Goal: Transaction & Acquisition: Download file/media

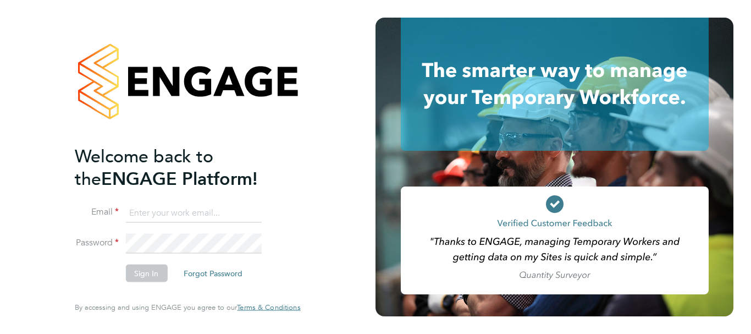
click at [156, 214] on input at bounding box center [193, 213] width 136 height 20
type input "[EMAIL_ADDRESS][PERSON_NAME][DOMAIN_NAME]"
click at [145, 276] on button "Sign In" at bounding box center [146, 273] width 42 height 18
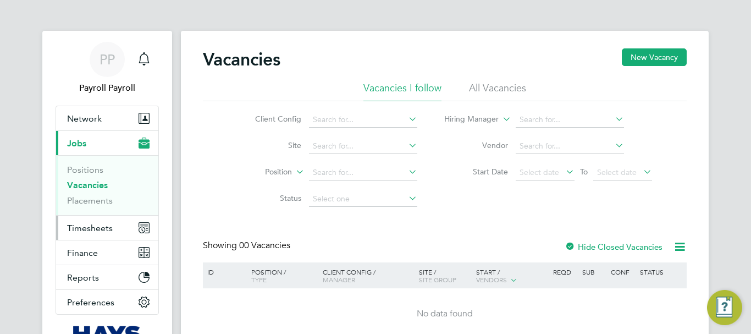
click at [93, 223] on span "Timesheets" at bounding box center [90, 228] width 46 height 10
click at [86, 250] on span "Finance" at bounding box center [82, 252] width 31 height 10
click at [86, 249] on span "Finance" at bounding box center [82, 252] width 31 height 10
click at [75, 251] on span "Finance" at bounding box center [82, 252] width 31 height 10
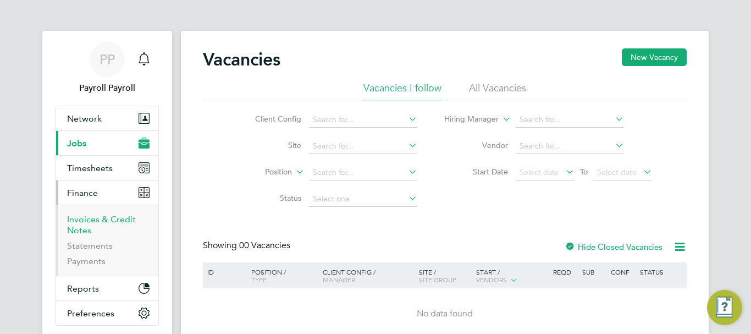
click at [74, 222] on link "Invoices & Credit Notes" at bounding box center [101, 224] width 69 height 21
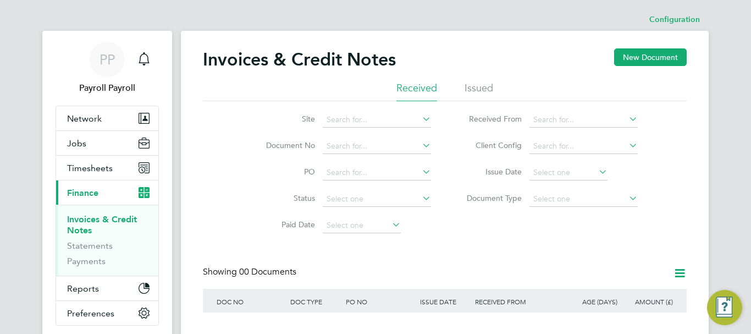
click at [488, 90] on li "Issued" at bounding box center [478, 91] width 29 height 20
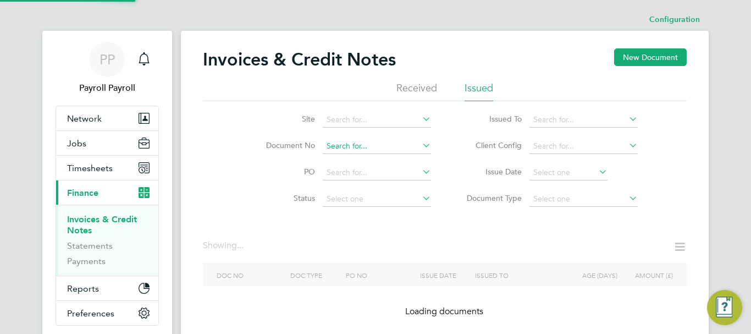
click at [352, 143] on input at bounding box center [377, 146] width 108 height 15
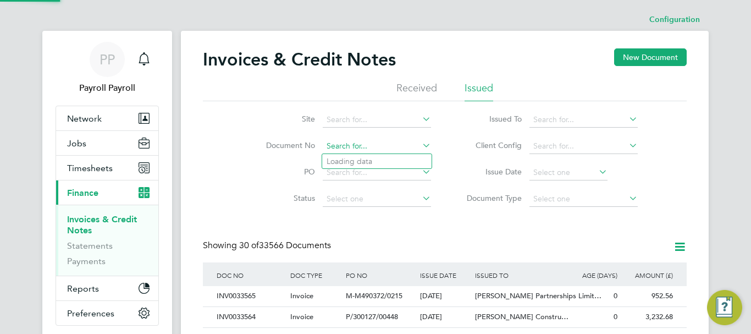
paste input "INV0033411"
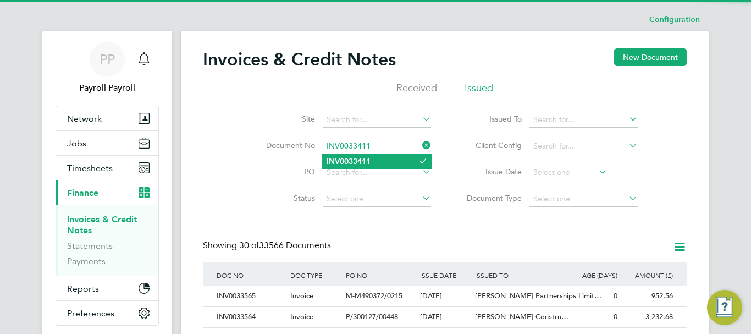
type input "INV0033411"
click at [352, 162] on b "INV0033411" at bounding box center [348, 161] width 44 height 9
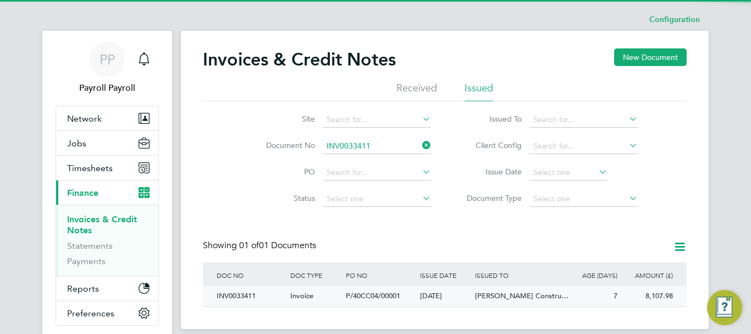
click at [232, 292] on div "INV0033411" at bounding box center [251, 296] width 74 height 20
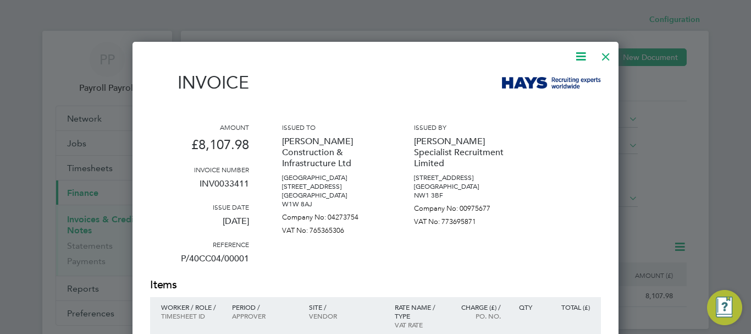
click at [580, 53] on icon at bounding box center [581, 56] width 14 height 14
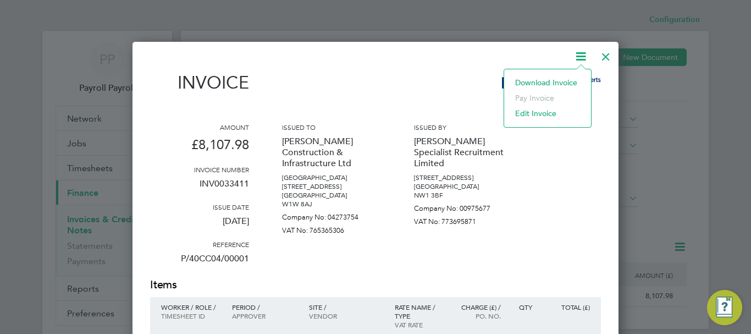
click at [540, 84] on li "Download Invoice" at bounding box center [548, 82] width 76 height 15
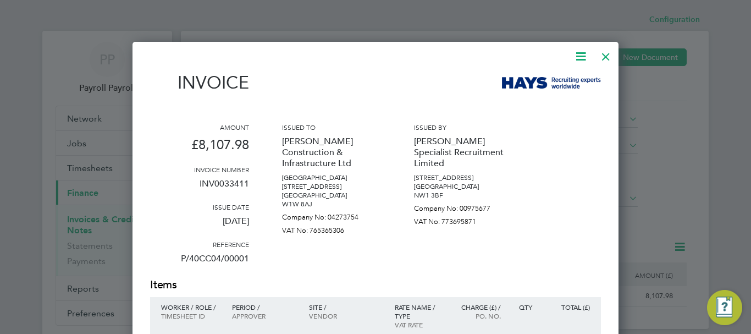
click at [235, 218] on p "24 Sep 2025" at bounding box center [199, 225] width 99 height 29
copy div "24 Sep 2025"
click at [605, 60] on div at bounding box center [606, 54] width 20 height 20
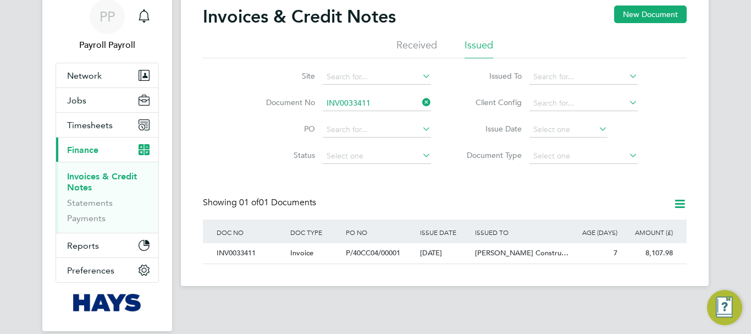
scroll to position [55, 0]
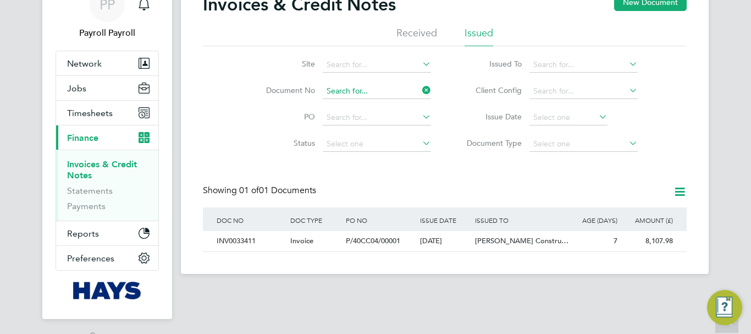
click at [355, 90] on input at bounding box center [377, 91] width 108 height 15
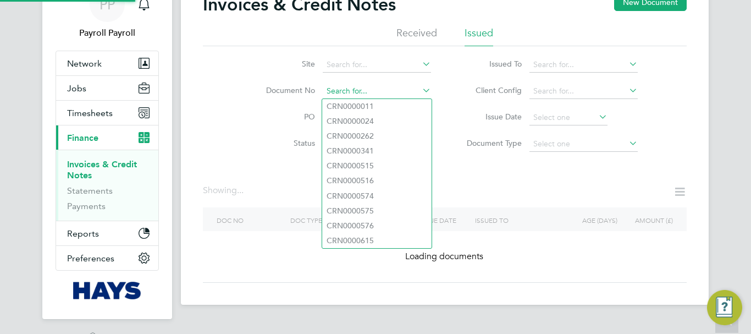
paste input "INV0033386"
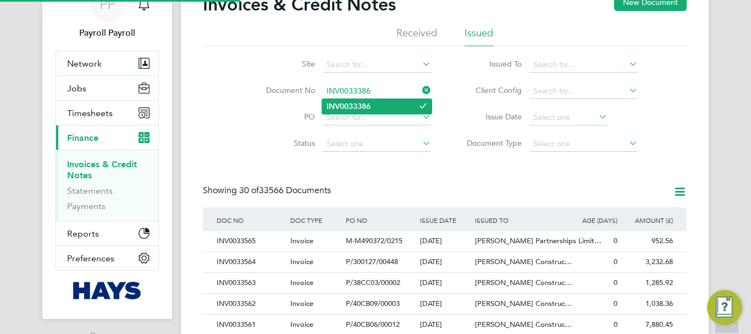
type input "INV0033386"
click at [352, 108] on b "INV0033386" at bounding box center [348, 106] width 44 height 9
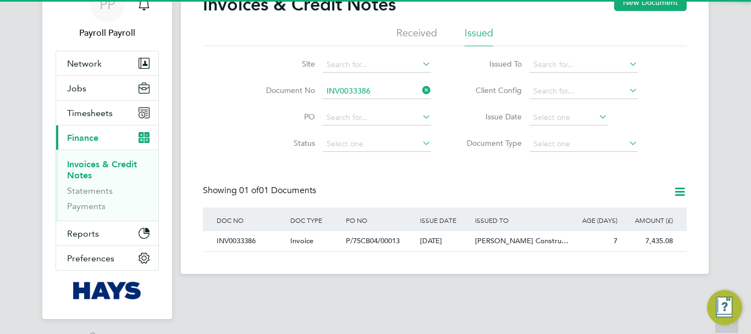
scroll to position [21, 93]
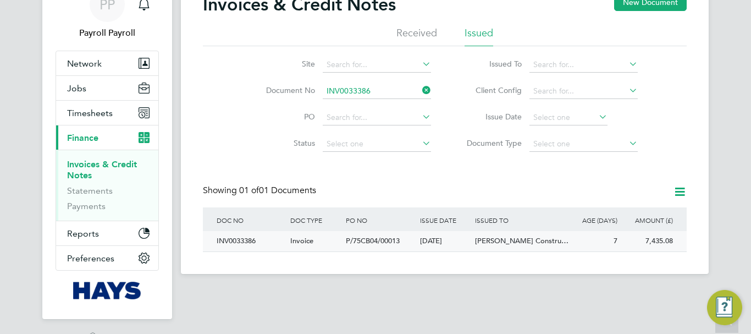
click at [246, 241] on div "INV0033386" at bounding box center [251, 241] width 74 height 20
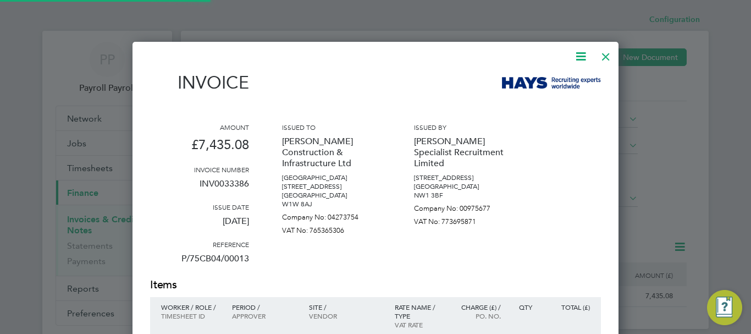
scroll to position [986, 486]
click at [577, 52] on icon at bounding box center [581, 56] width 14 height 14
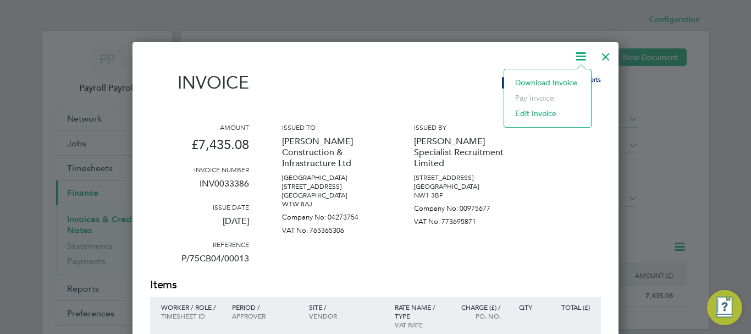
click at [543, 78] on li "Download Invoice" at bounding box center [548, 82] width 76 height 15
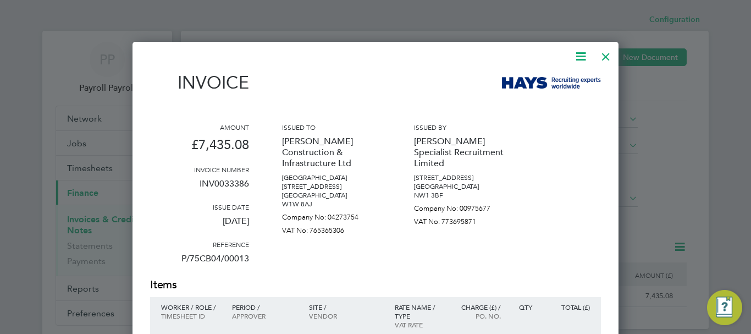
click at [607, 55] on div at bounding box center [606, 54] width 20 height 20
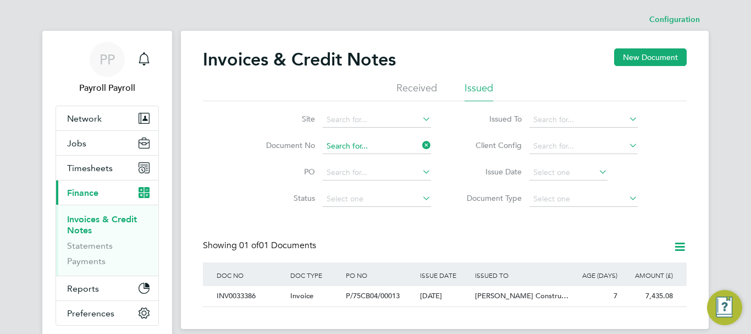
click at [357, 145] on input at bounding box center [377, 146] width 108 height 15
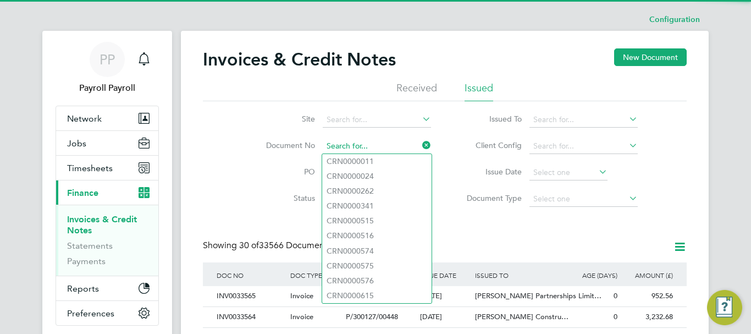
scroll to position [21, 75]
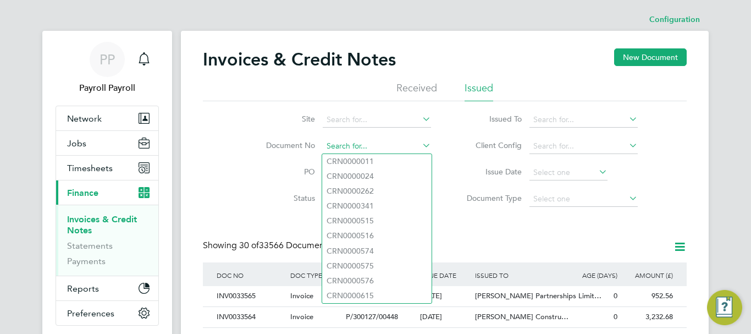
click at [331, 147] on input at bounding box center [377, 146] width 108 height 15
paste input "INV0033371"
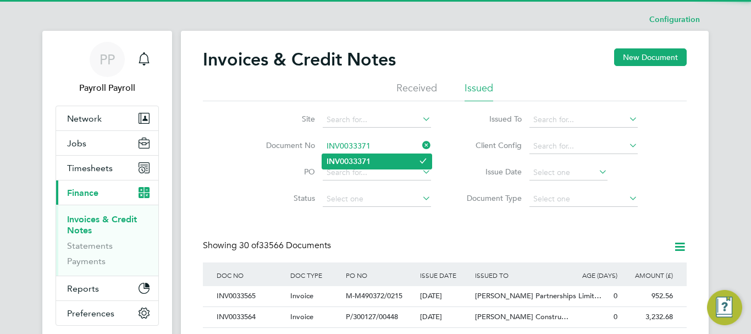
type input "INV0033371"
click at [335, 157] on b "INV0033371" at bounding box center [348, 161] width 44 height 9
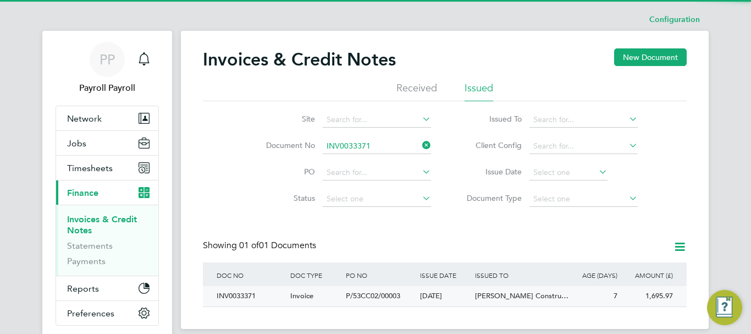
click at [250, 291] on div "INV0033371" at bounding box center [251, 296] width 74 height 20
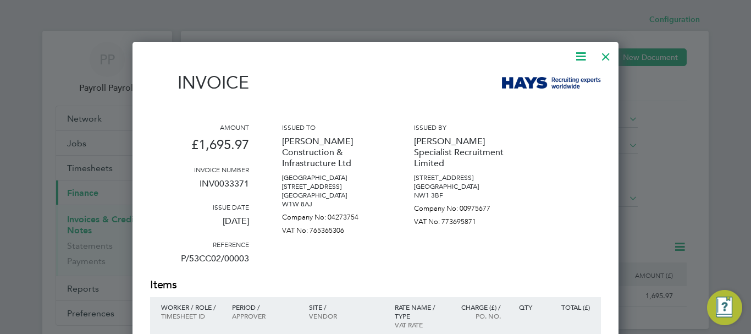
click at [582, 55] on icon at bounding box center [581, 56] width 14 height 14
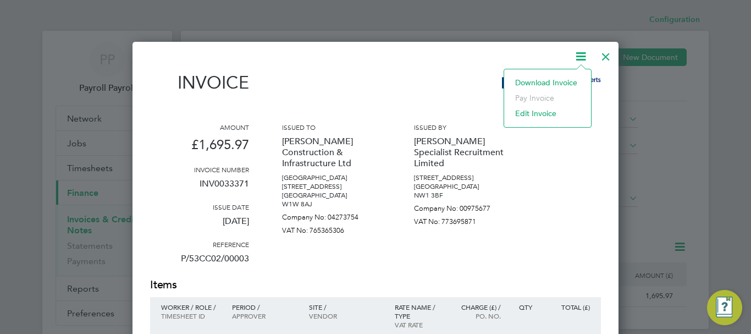
click at [532, 84] on li "Download Invoice" at bounding box center [548, 82] width 76 height 15
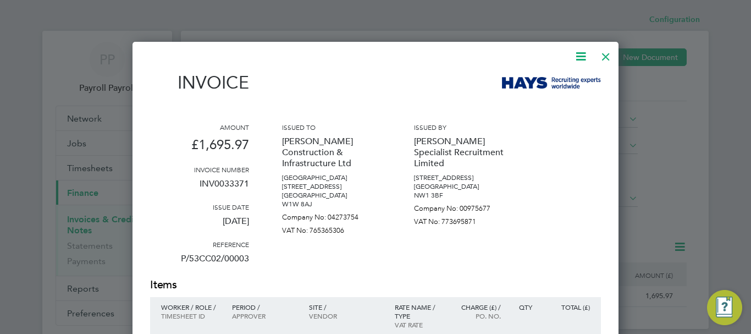
click at [605, 58] on div at bounding box center [606, 54] width 20 height 20
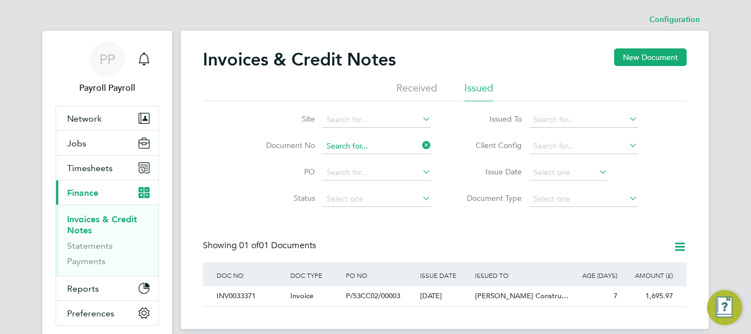
click at [345, 142] on input at bounding box center [377, 146] width 108 height 15
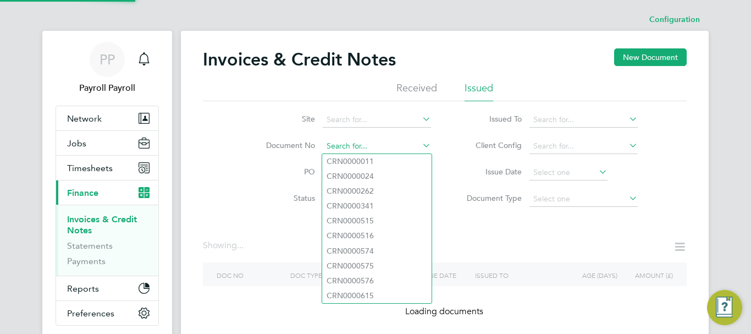
paste input "INV0033368"
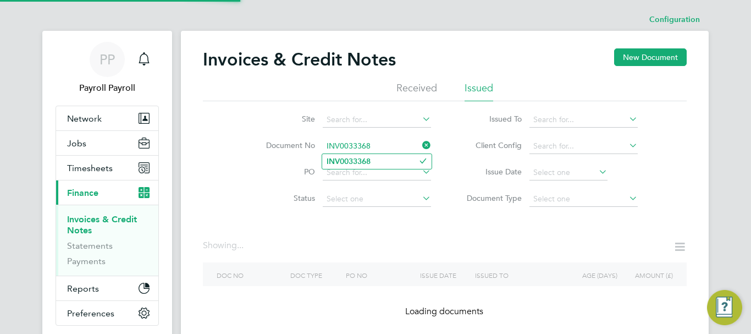
type input "INV0033368"
click at [346, 158] on b "INV0033368" at bounding box center [348, 161] width 44 height 9
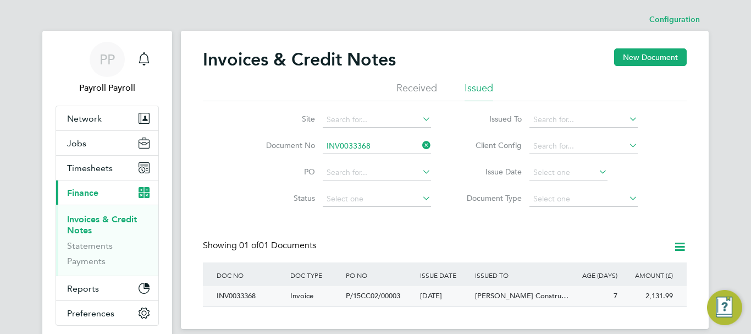
scroll to position [21, 93]
click at [245, 297] on div "INV0033368" at bounding box center [251, 296] width 74 height 20
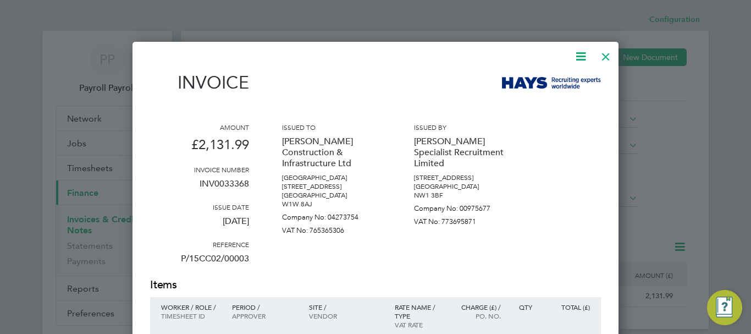
click at [577, 52] on icon at bounding box center [581, 56] width 14 height 14
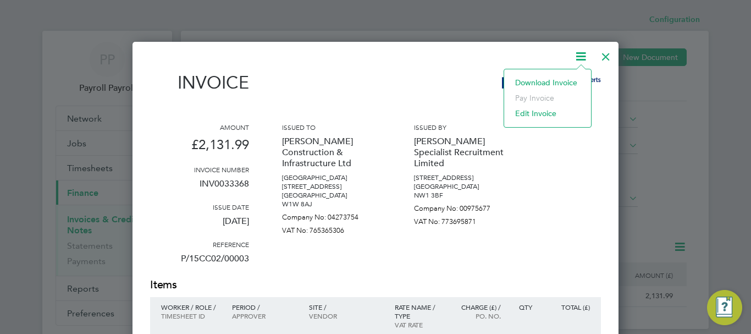
click at [547, 82] on li "Download Invoice" at bounding box center [548, 82] width 76 height 15
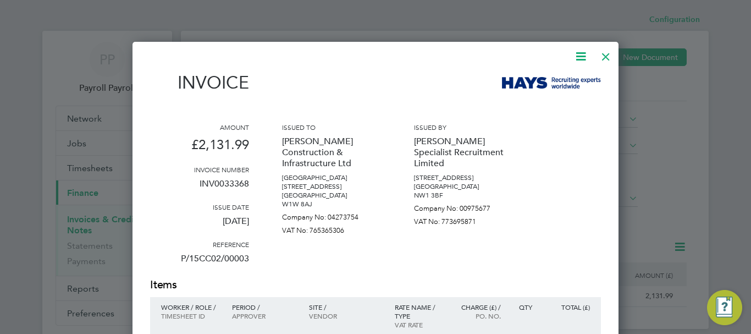
click at [607, 57] on div at bounding box center [606, 54] width 20 height 20
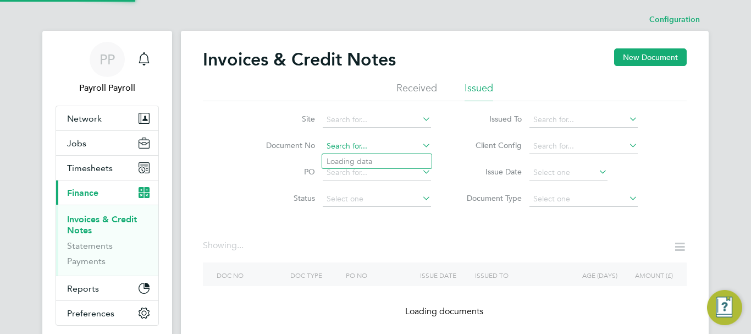
click at [336, 148] on input at bounding box center [377, 146] width 108 height 15
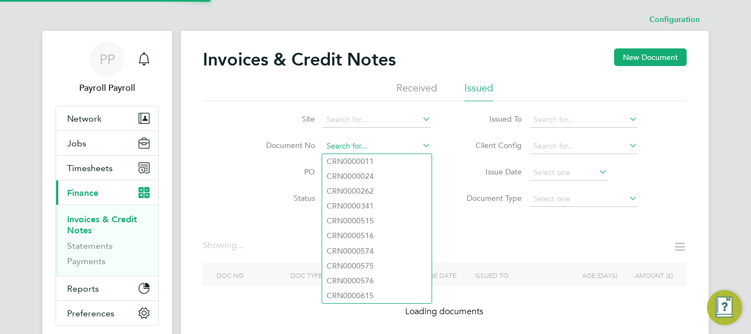
paste input "INV0033259"
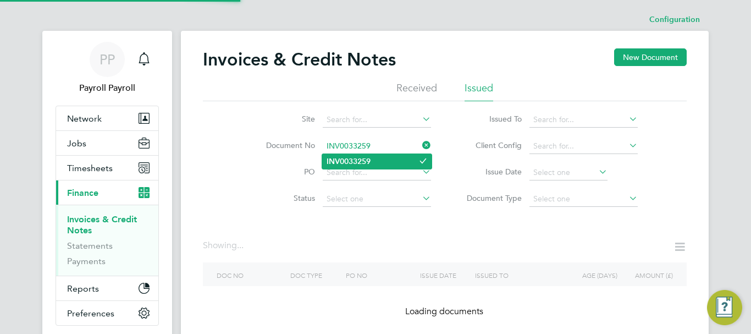
type input "INV0033259"
click at [340, 157] on b "INV0033259" at bounding box center [348, 161] width 44 height 9
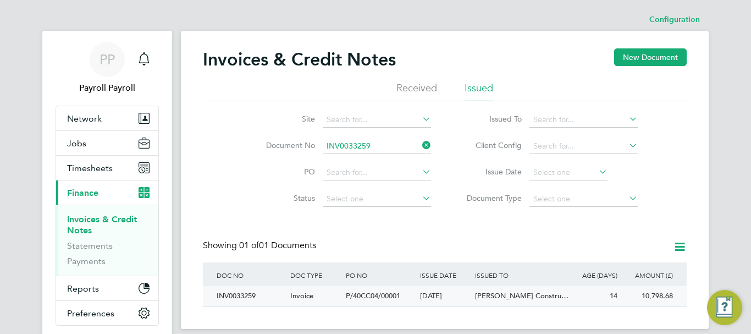
scroll to position [21, 93]
click at [242, 297] on div "INV0033259" at bounding box center [251, 296] width 74 height 20
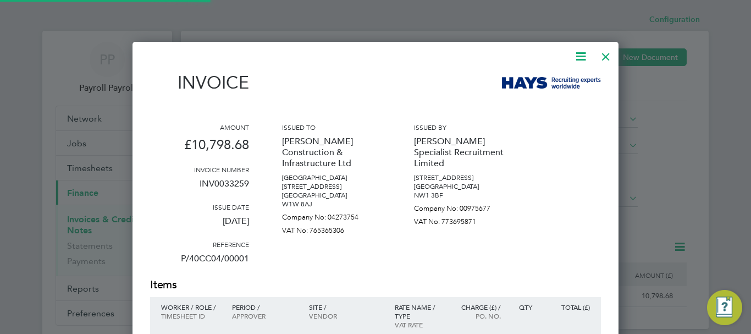
scroll to position [802, 486]
click at [575, 55] on icon at bounding box center [581, 56] width 14 height 14
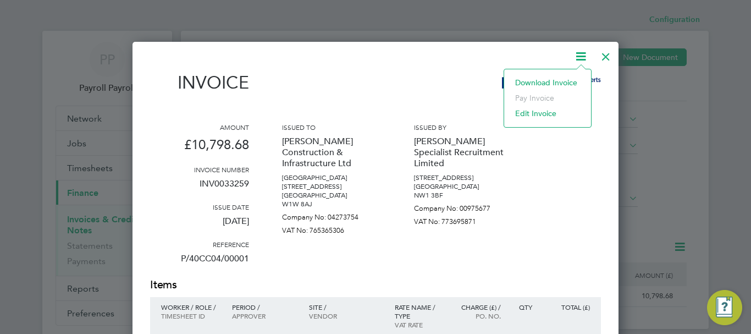
click at [542, 81] on li "Download Invoice" at bounding box center [548, 82] width 76 height 15
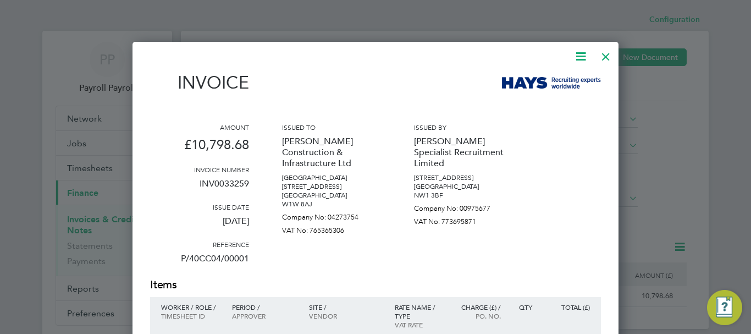
click at [210, 223] on p "17 Sep 2025" at bounding box center [199, 225] width 99 height 29
copy div "17 Sep 2025"
click at [606, 54] on div at bounding box center [606, 54] width 20 height 20
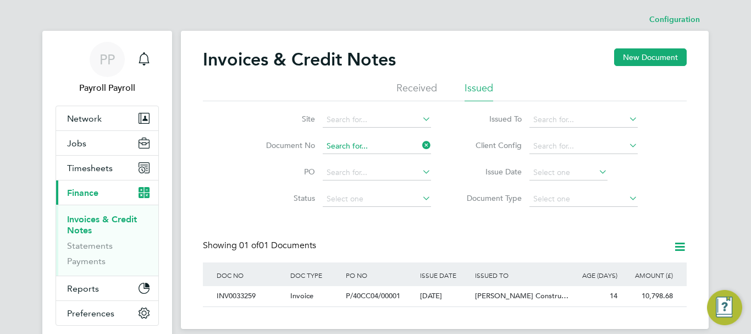
click at [337, 143] on input at bounding box center [377, 146] width 108 height 15
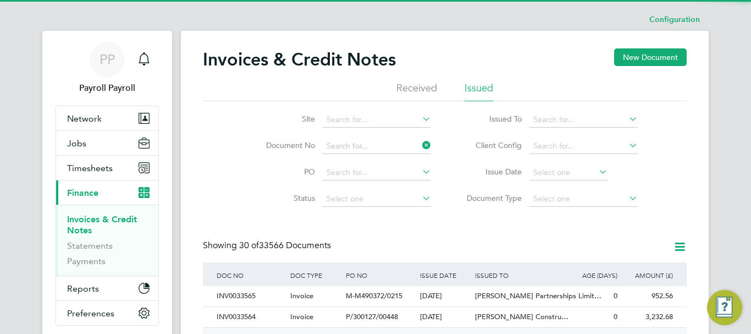
scroll to position [21, 75]
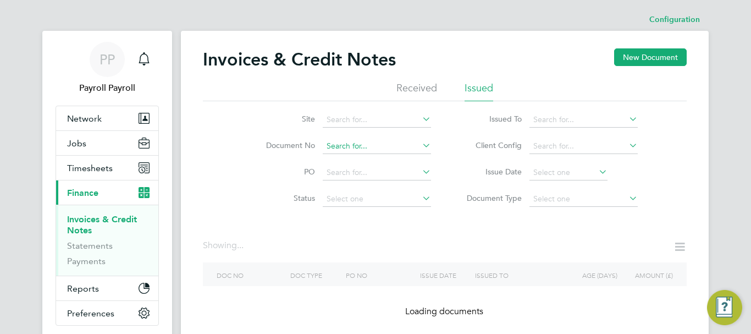
click at [345, 143] on input at bounding box center [377, 146] width 108 height 15
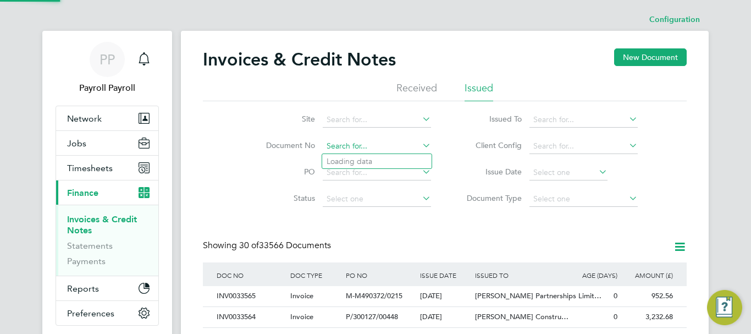
paste input "INV0033096"
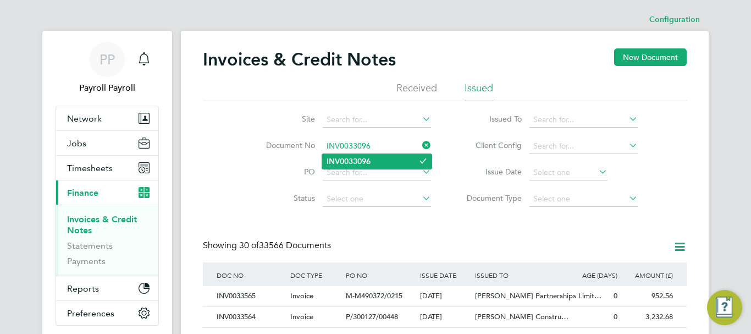
type input "INV0033096"
click at [342, 160] on b "INV0033096" at bounding box center [348, 161] width 44 height 9
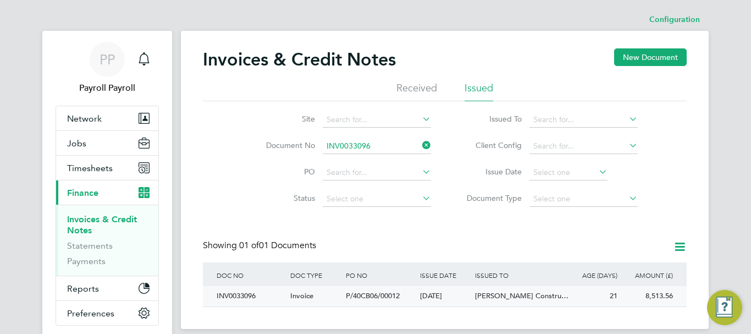
click at [256, 296] on div "INV0033096" at bounding box center [251, 296] width 74 height 20
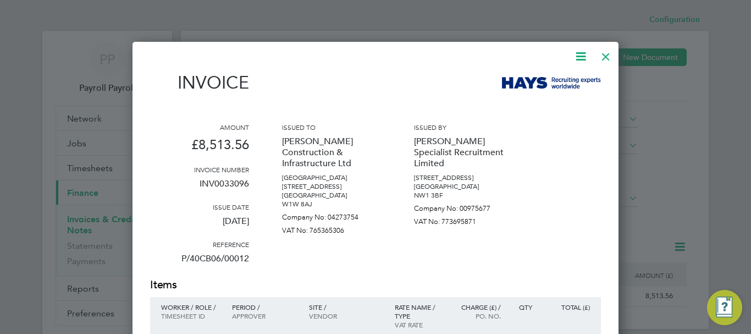
click at [576, 58] on icon at bounding box center [581, 56] width 14 height 14
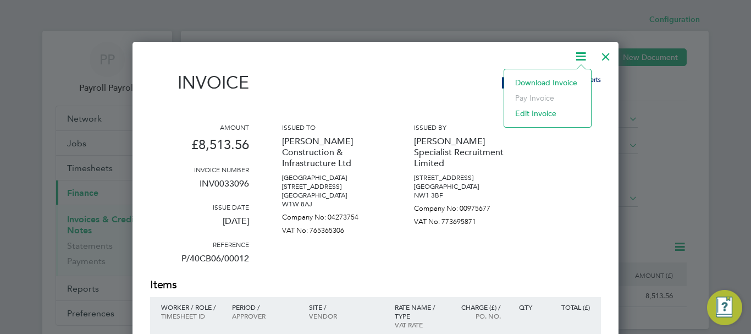
click at [554, 82] on li "Download Invoice" at bounding box center [548, 82] width 76 height 15
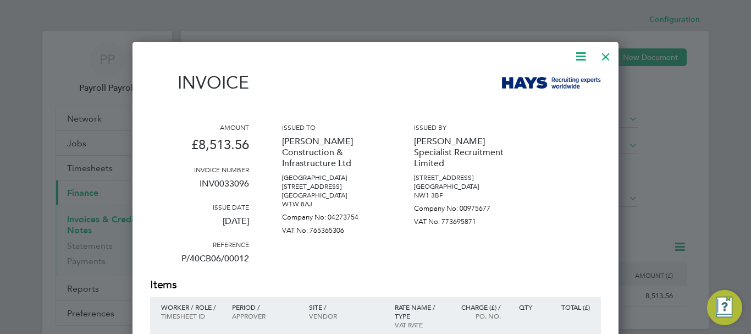
click at [225, 220] on p "10 Sep 2025" at bounding box center [199, 225] width 99 height 29
copy div "10 Sep 2025"
click at [604, 57] on div at bounding box center [606, 54] width 20 height 20
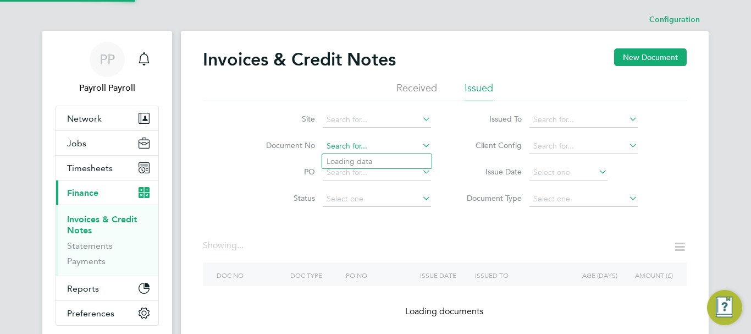
click at [347, 146] on input at bounding box center [377, 146] width 108 height 15
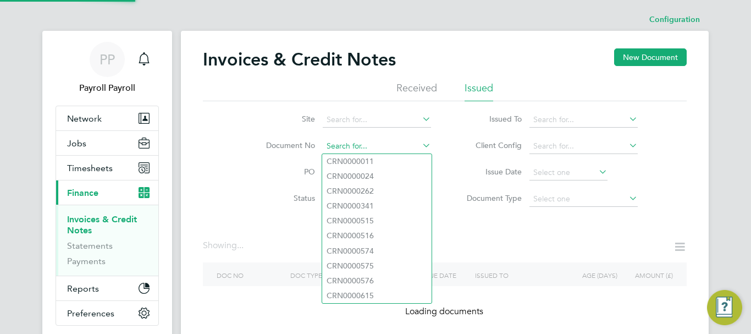
paste input "INV0033092"
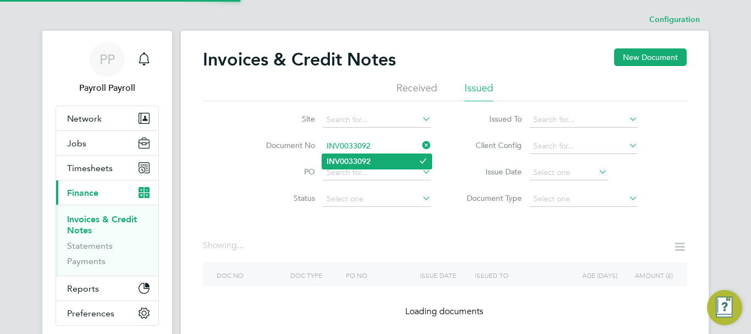
type input "INV0033092"
click at [344, 159] on b "INV0033092" at bounding box center [348, 161] width 44 height 9
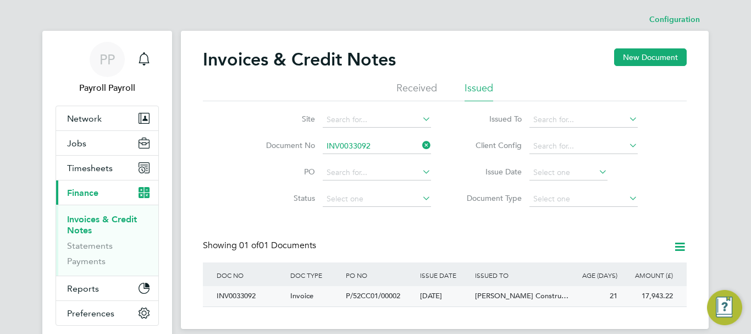
scroll to position [21, 93]
click at [254, 294] on div "INV0033092" at bounding box center [251, 296] width 74 height 20
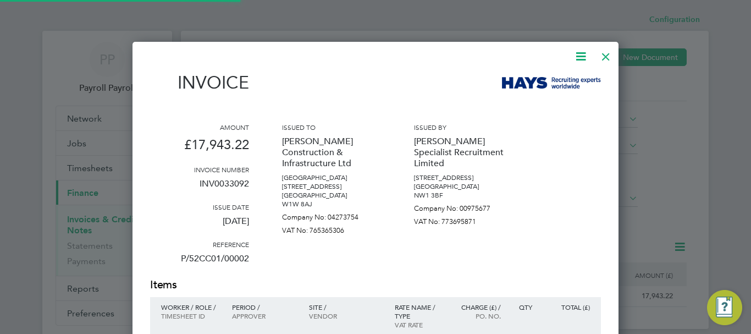
scroll to position [1576, 486]
click at [583, 56] on icon at bounding box center [581, 56] width 14 height 14
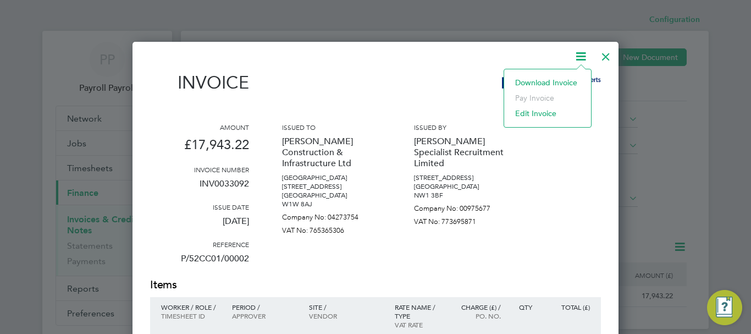
click at [546, 80] on li "Download Invoice" at bounding box center [548, 82] width 76 height 15
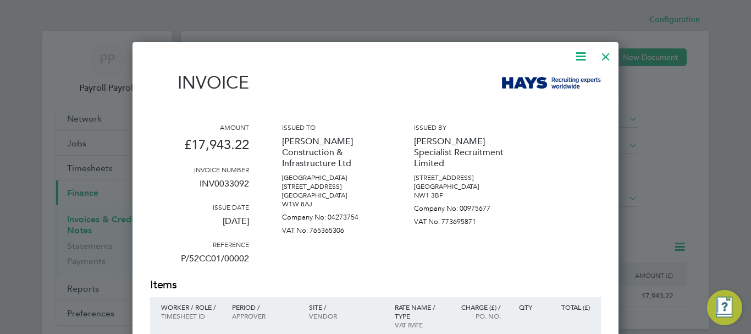
drag, startPoint x: 417, startPoint y: 99, endPoint x: 435, endPoint y: 113, distance: 22.3
click at [417, 99] on div "Invoice" at bounding box center [375, 88] width 451 height 32
drag, startPoint x: 602, startPoint y: 58, endPoint x: 518, endPoint y: 198, distance: 163.4
click at [602, 58] on div at bounding box center [606, 54] width 20 height 20
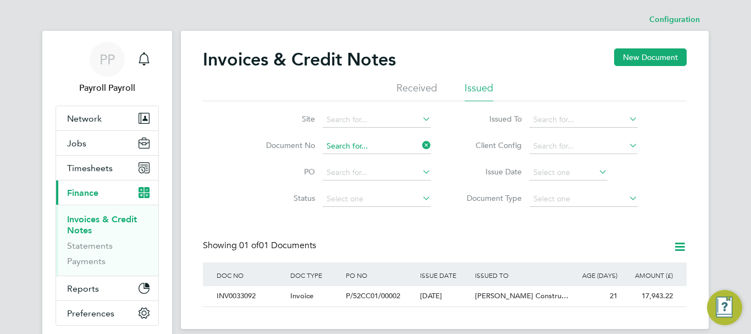
click at [345, 148] on input at bounding box center [377, 146] width 108 height 15
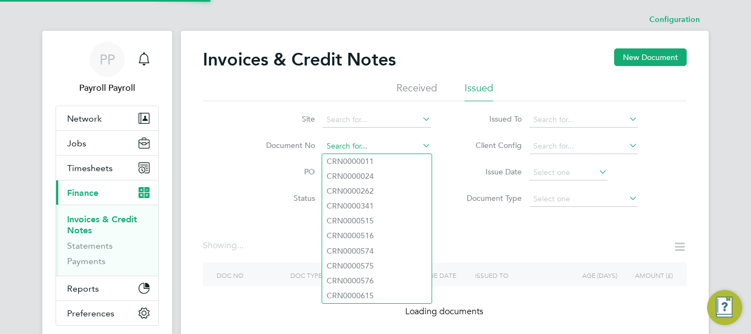
paste input "INV0032939"
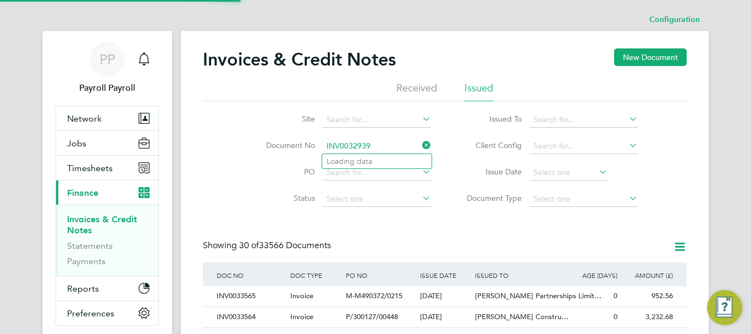
scroll to position [21, 75]
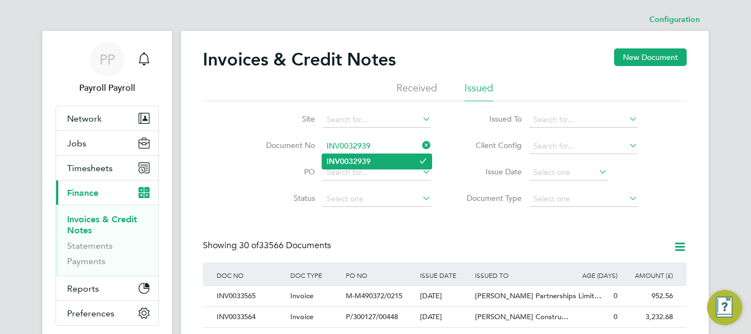
type input "INV0032939"
click at [368, 154] on li "INV0032939" at bounding box center [376, 161] width 109 height 15
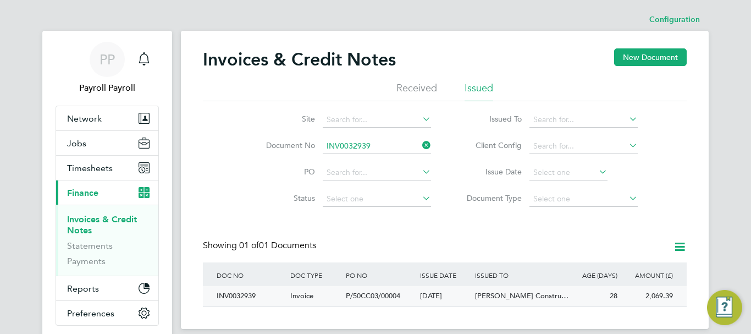
click at [255, 295] on div "INV0032939" at bounding box center [251, 296] width 74 height 20
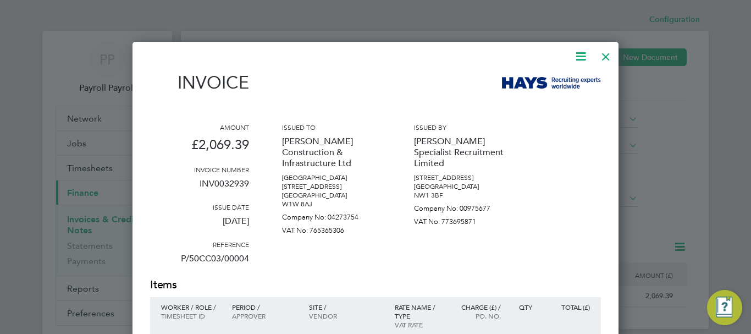
click at [605, 56] on div at bounding box center [606, 54] width 20 height 20
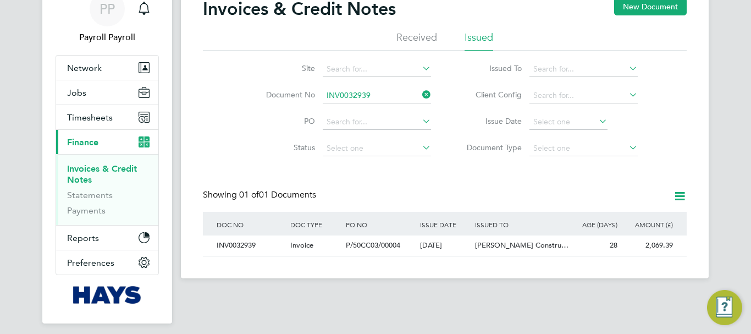
scroll to position [55, 0]
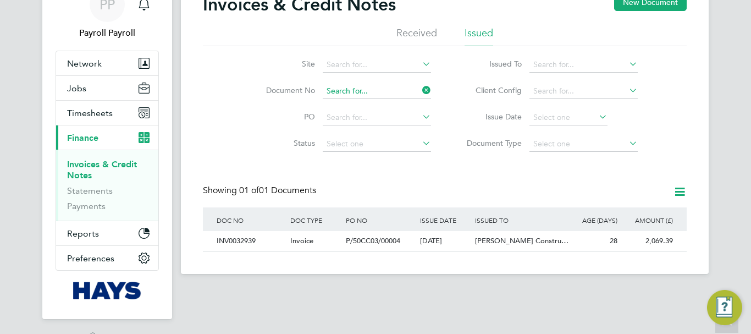
click at [347, 86] on input at bounding box center [377, 91] width 108 height 15
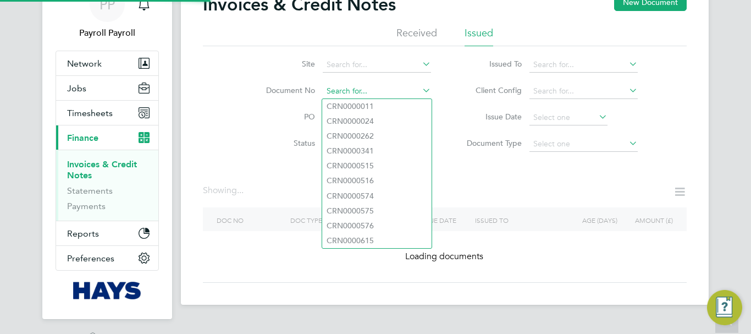
paste input "INV0032924"
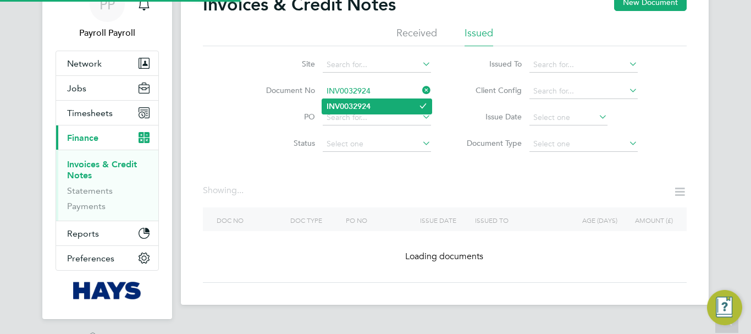
type input "INV0032924"
click at [342, 103] on b "INV0032924" at bounding box center [348, 106] width 44 height 9
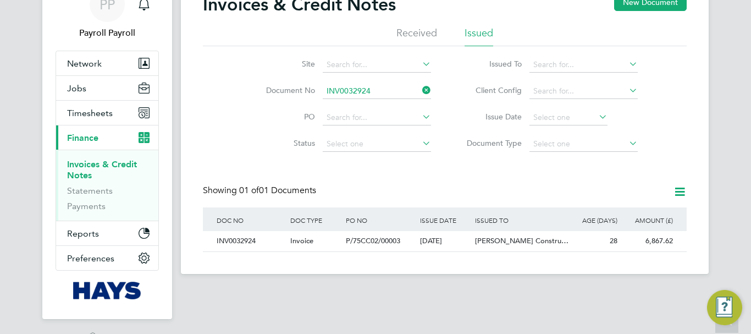
scroll to position [21, 93]
click at [252, 241] on div "INV0032924" at bounding box center [251, 241] width 74 height 20
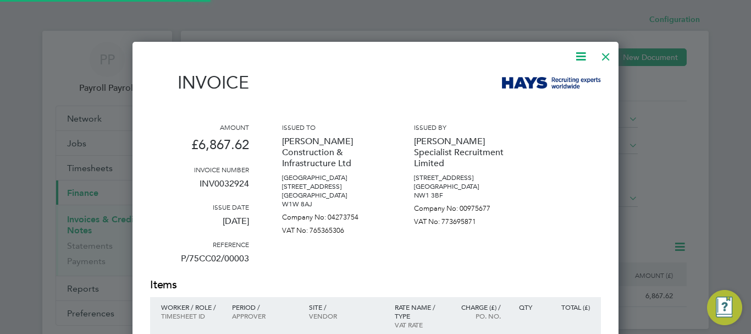
scroll to position [1188, 486]
click at [577, 59] on icon at bounding box center [581, 56] width 14 height 14
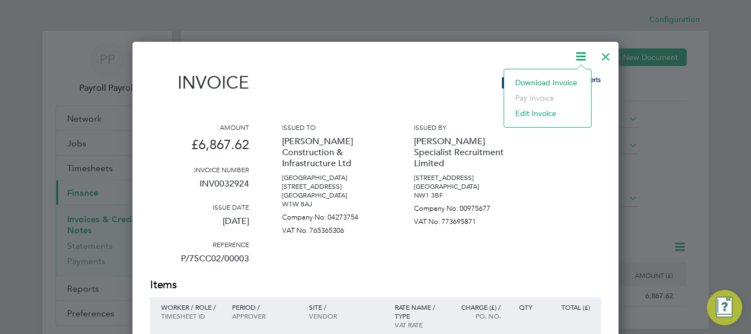
click at [528, 81] on li "Download Invoice" at bounding box center [548, 82] width 76 height 15
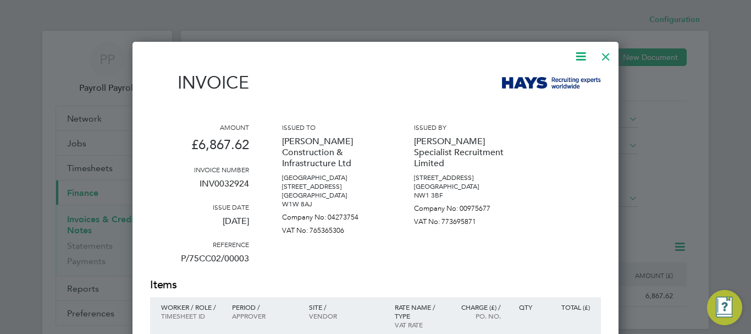
click at [601, 57] on div at bounding box center [606, 54] width 20 height 20
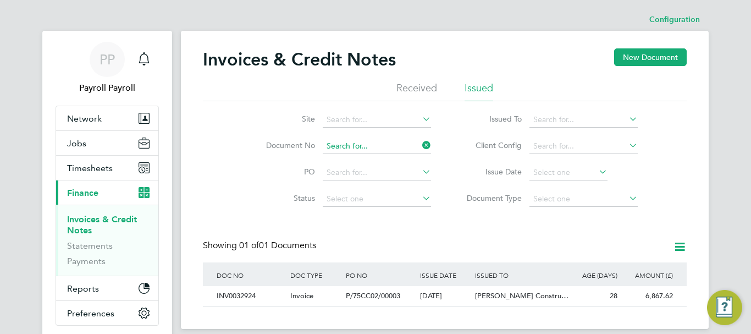
click at [338, 145] on input at bounding box center [377, 146] width 108 height 15
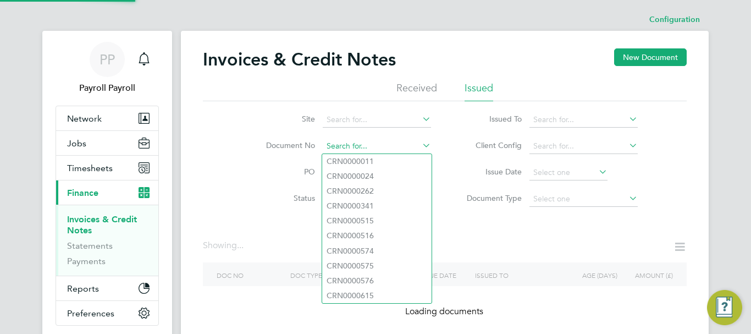
paste input "INV0032914"
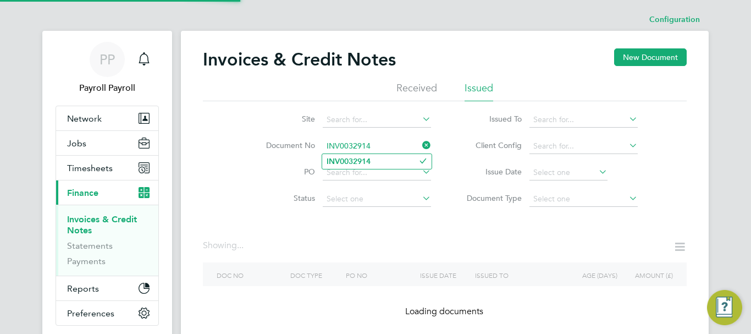
type input "INV0032914"
click at [337, 162] on b "INV0032914" at bounding box center [348, 161] width 44 height 9
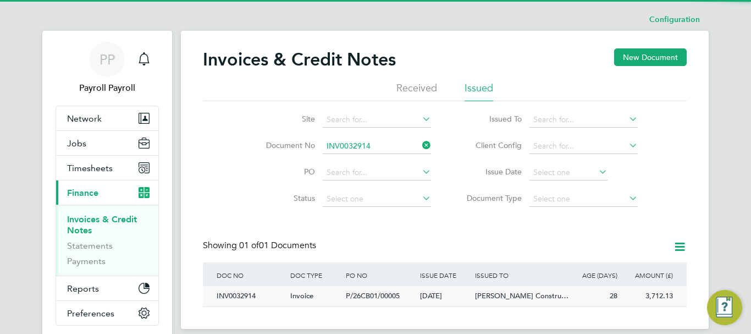
scroll to position [21, 93]
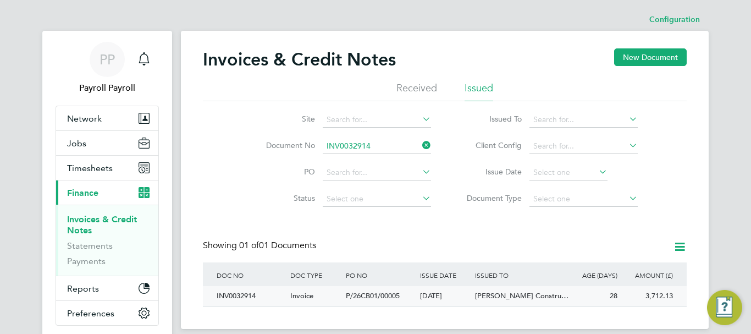
click at [245, 298] on div "INV0032914" at bounding box center [251, 296] width 74 height 20
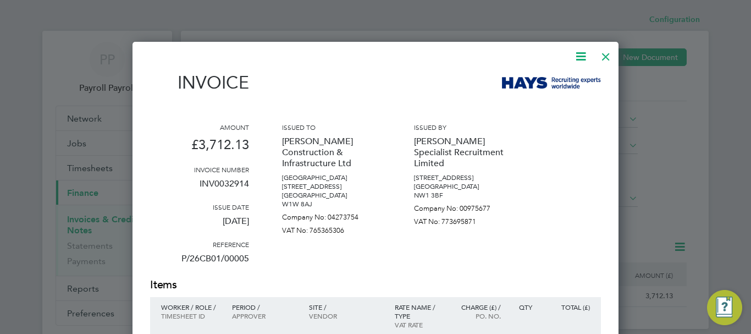
click at [583, 58] on icon at bounding box center [581, 56] width 14 height 14
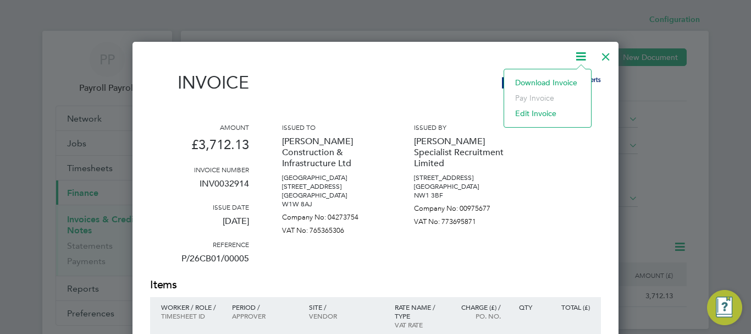
click at [549, 83] on li "Download Invoice" at bounding box center [548, 82] width 76 height 15
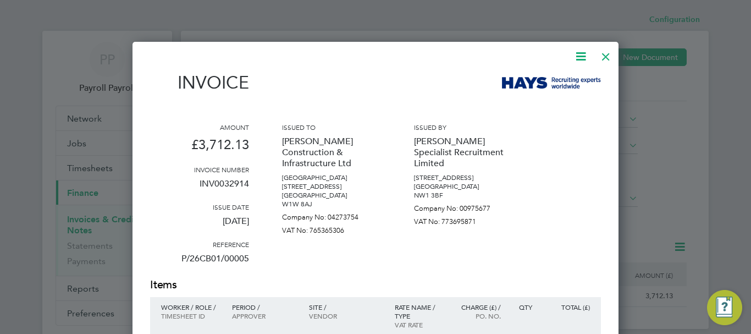
click at [607, 53] on div at bounding box center [606, 54] width 20 height 20
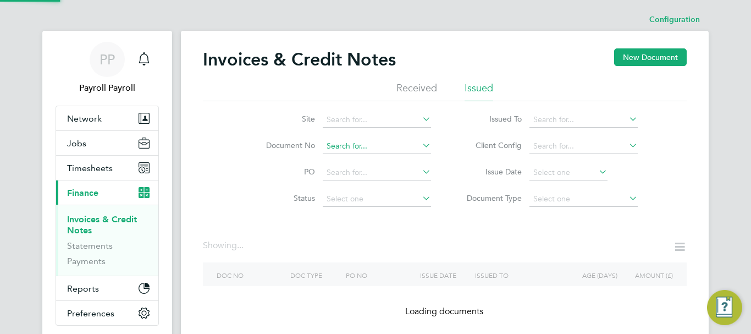
click at [346, 148] on input at bounding box center [377, 146] width 108 height 15
paste input "INV0032913"
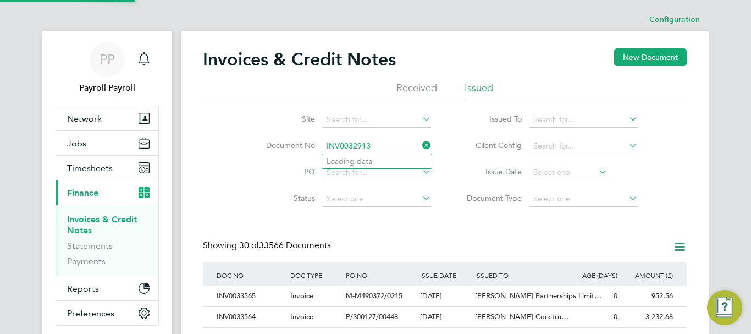
scroll to position [21, 75]
type input "INV0032913"
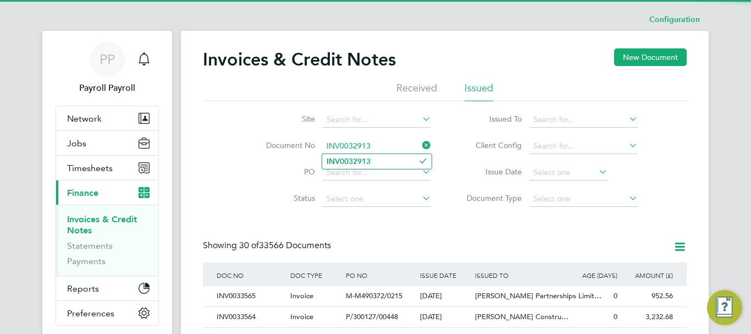
click at [348, 162] on b "INV0032913" at bounding box center [348, 161] width 44 height 9
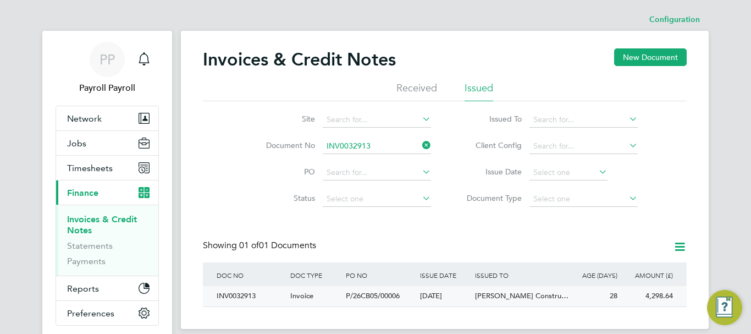
click at [252, 296] on div "INV0032913" at bounding box center [251, 296] width 74 height 20
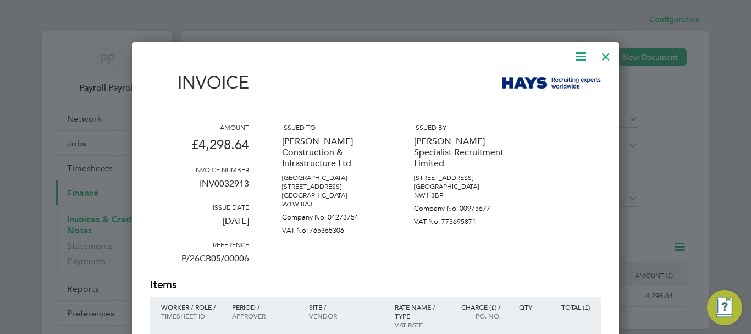
click at [581, 59] on icon at bounding box center [581, 56] width 14 height 14
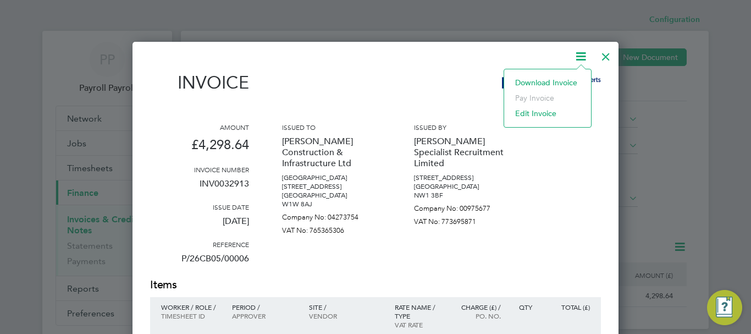
click at [539, 84] on li "Download Invoice" at bounding box center [548, 82] width 76 height 15
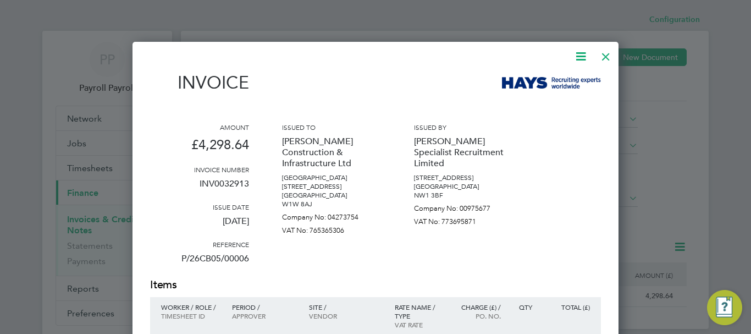
click at [603, 58] on div at bounding box center [606, 54] width 20 height 20
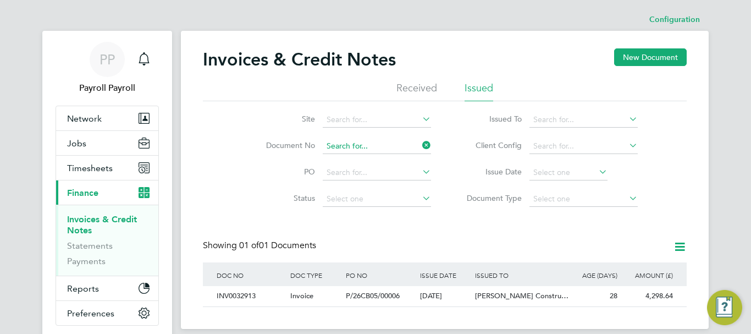
click at [337, 142] on input at bounding box center [377, 146] width 108 height 15
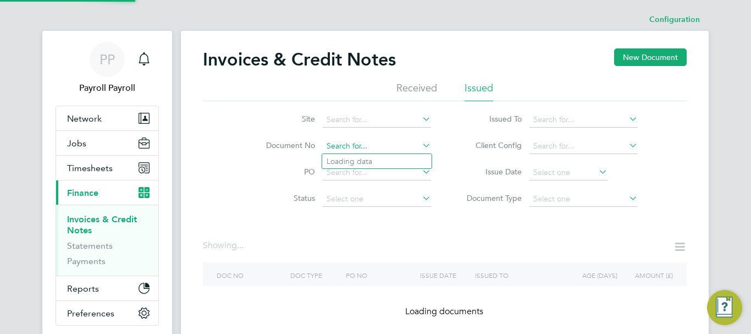
paste input "INV0032908"
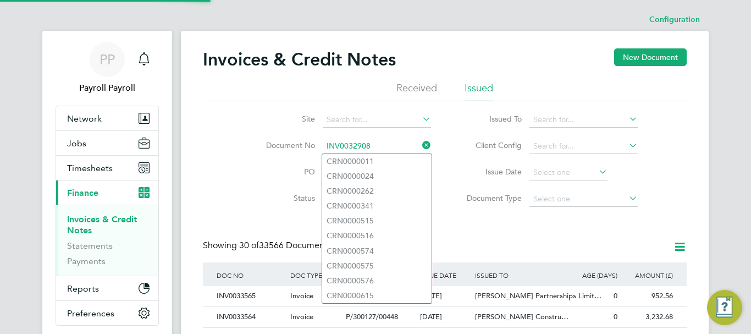
scroll to position [21, 75]
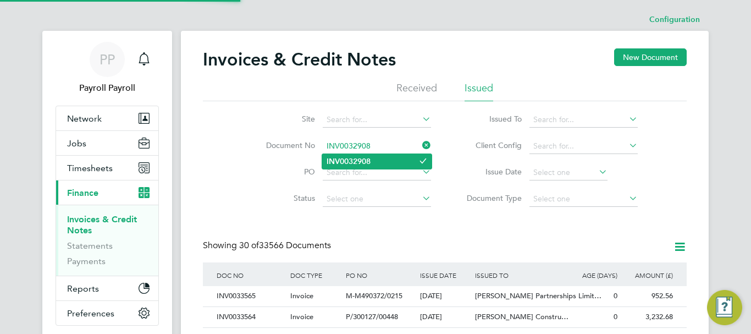
type input "INV0032908"
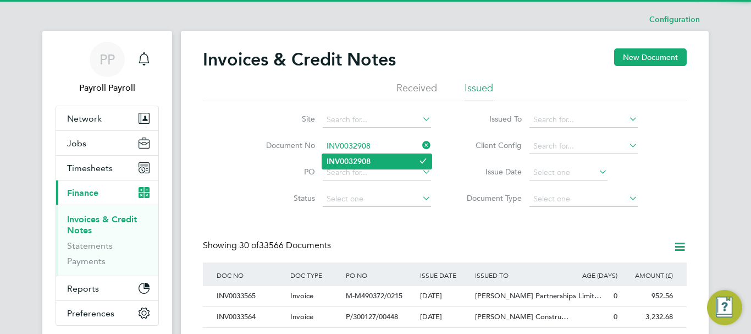
click at [347, 162] on b "INV0032908" at bounding box center [348, 161] width 44 height 9
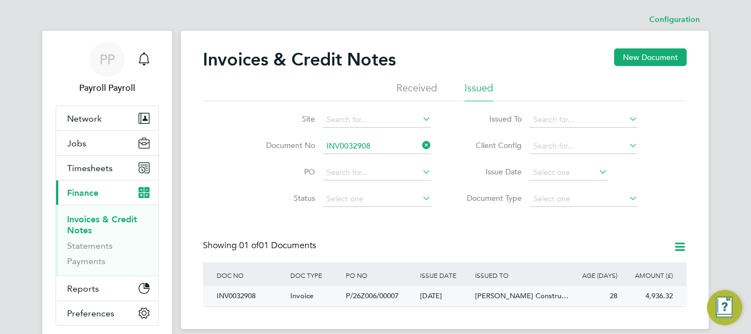
click at [234, 296] on div "INV0032908" at bounding box center [251, 296] width 74 height 20
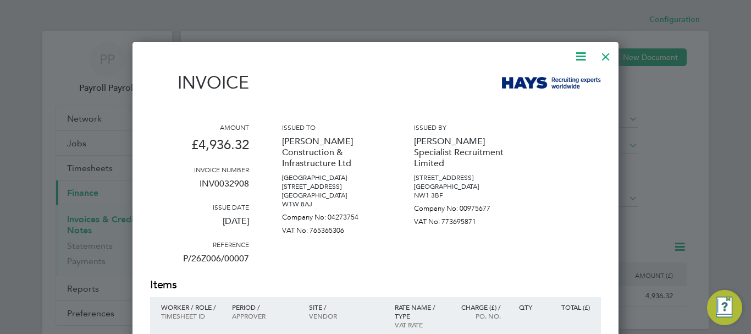
click at [582, 54] on icon at bounding box center [581, 56] width 14 height 14
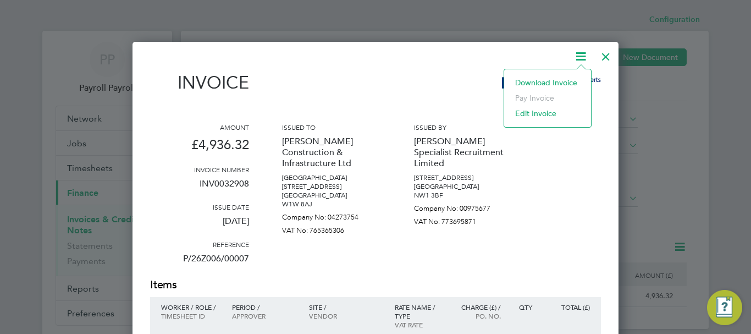
click at [541, 81] on li "Download Invoice" at bounding box center [548, 82] width 76 height 15
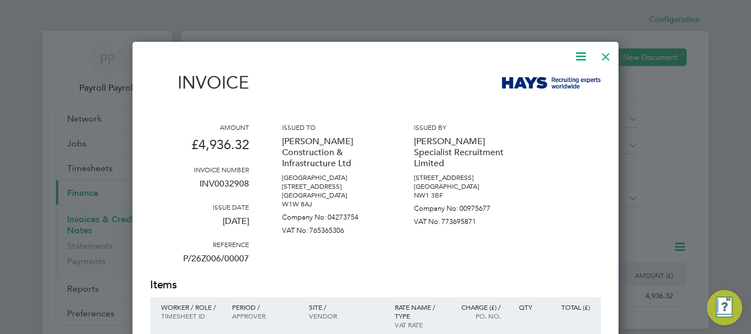
click at [605, 57] on div at bounding box center [606, 54] width 20 height 20
